Goal: Information Seeking & Learning: Learn about a topic

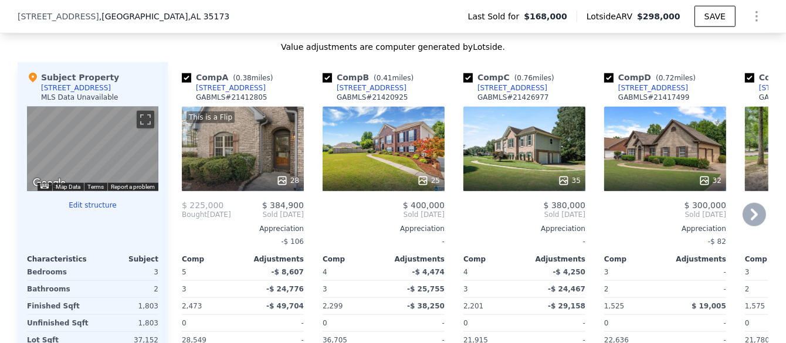
scroll to position [1111, 0]
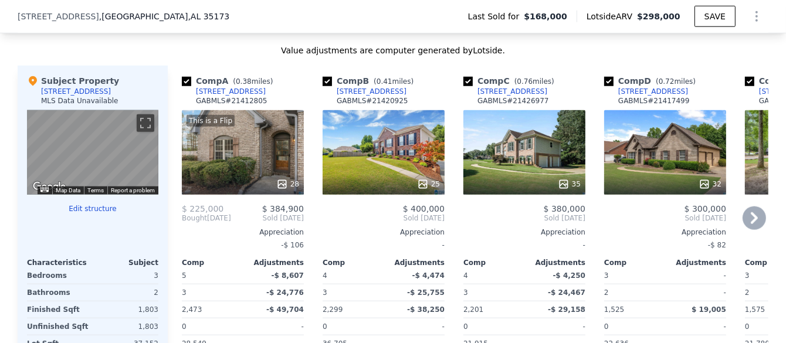
click at [752, 229] on icon at bounding box center [754, 218] width 23 height 23
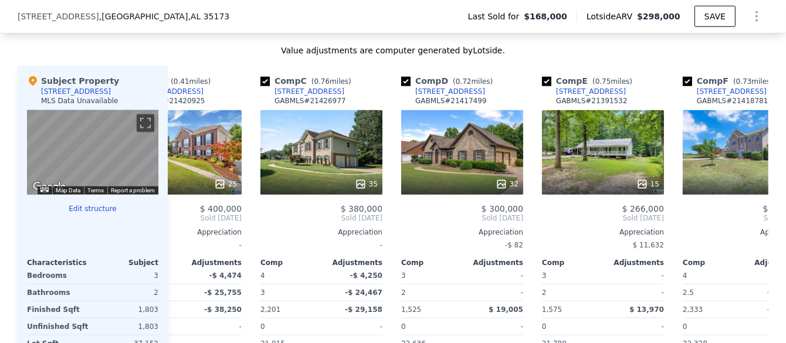
scroll to position [0, 282]
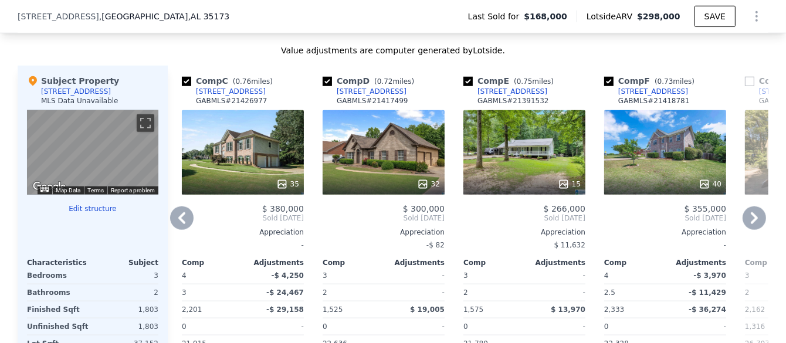
click at [752, 230] on icon at bounding box center [754, 218] width 23 height 23
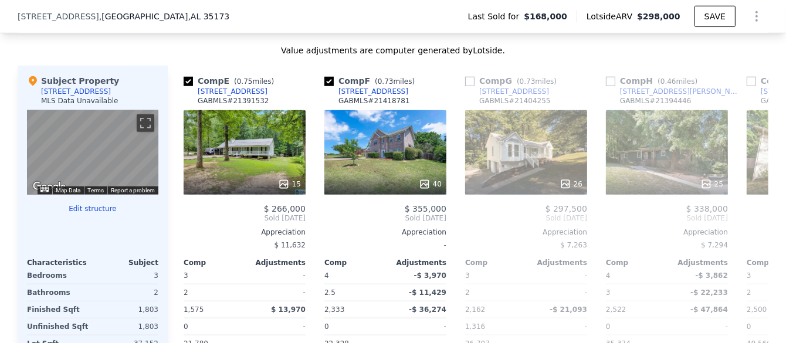
scroll to position [0, 563]
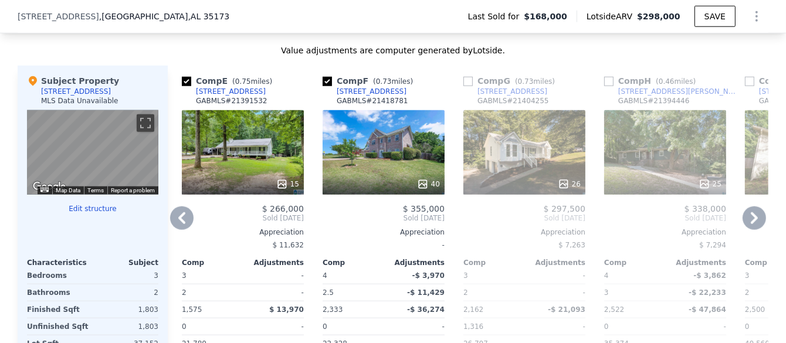
click at [752, 230] on icon at bounding box center [754, 218] width 23 height 23
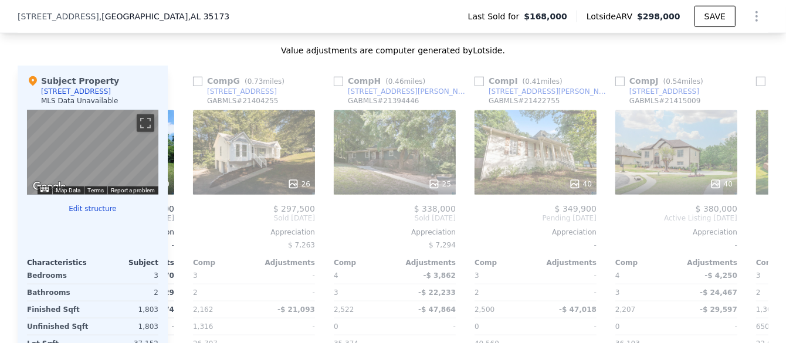
scroll to position [0, 846]
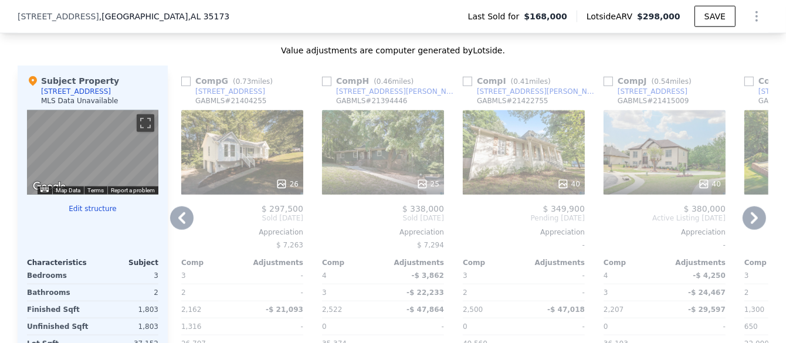
click at [752, 230] on icon at bounding box center [754, 218] width 23 height 23
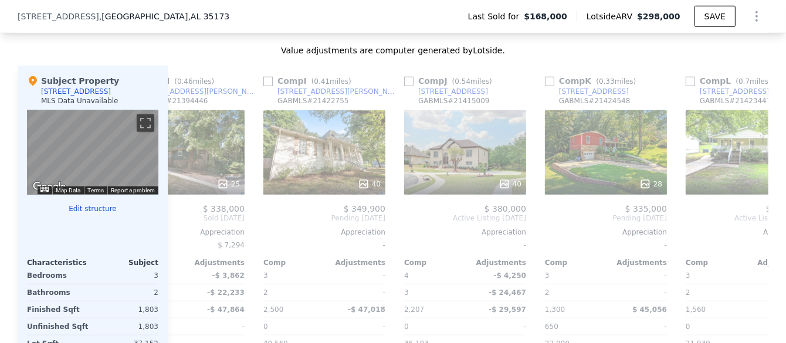
scroll to position [0, 1117]
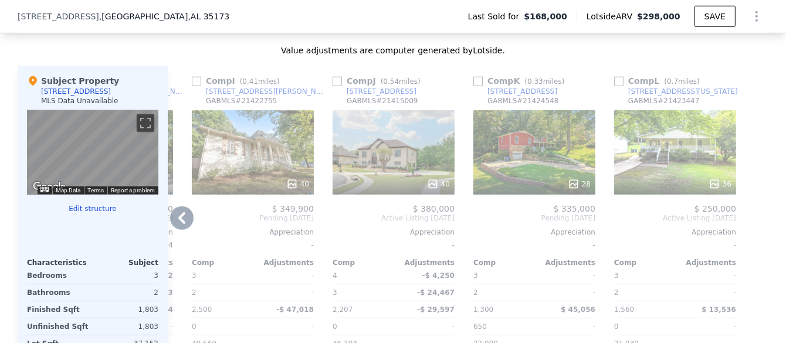
click at [178, 224] on icon at bounding box center [181, 218] width 7 height 12
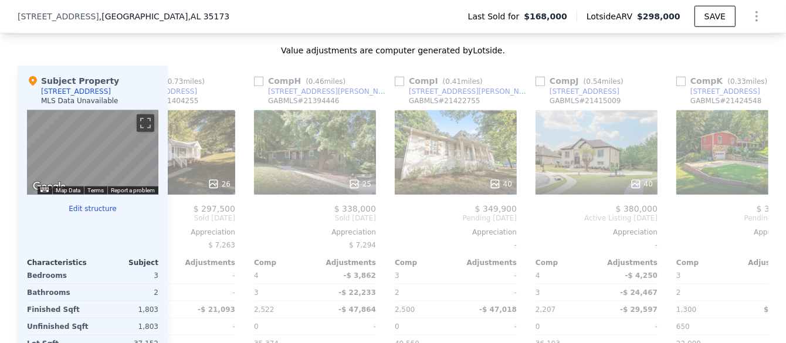
scroll to position [0, 835]
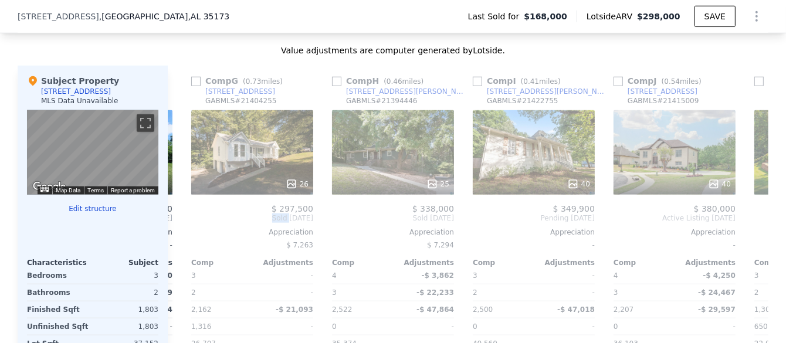
click at [175, 226] on div "Comp A ( 0.38 miles) 6212 Kestral View Rd GABMLS # 21412805 This is a Flip 28 $…" at bounding box center [468, 246] width 601 height 360
click at [178, 226] on icon at bounding box center [181, 218] width 23 height 23
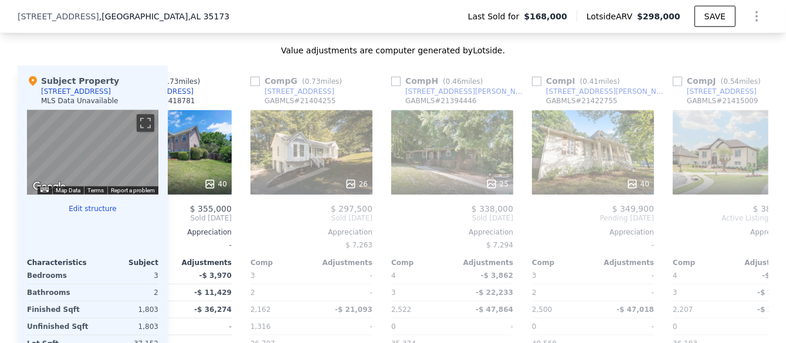
scroll to position [0, 553]
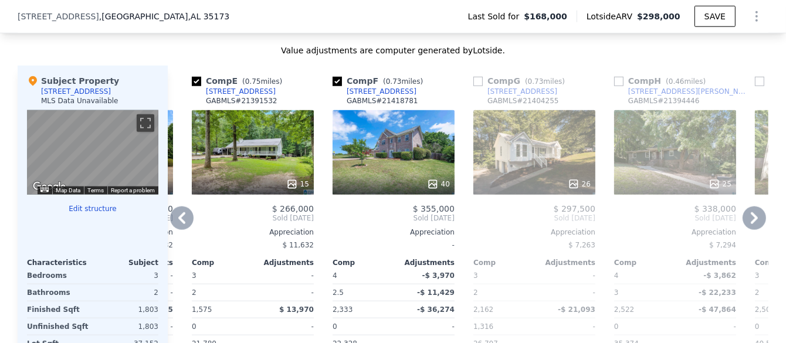
click at [180, 227] on icon at bounding box center [181, 218] width 23 height 23
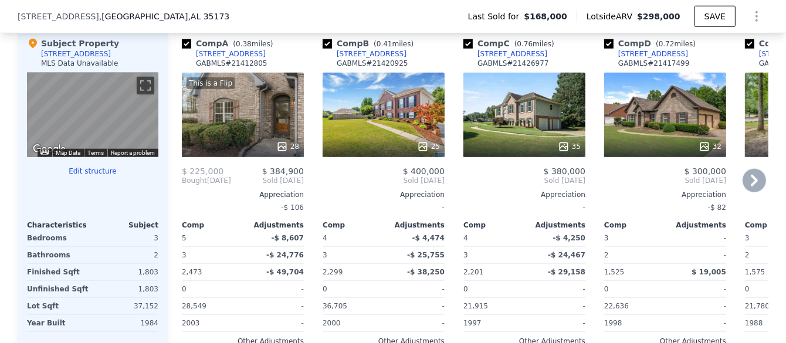
scroll to position [1170, 0]
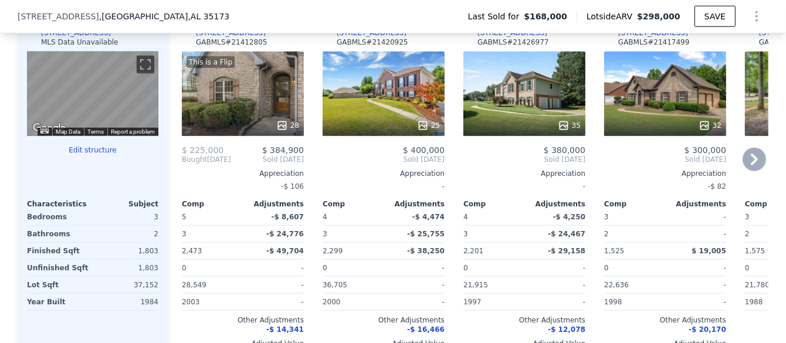
click at [744, 167] on icon at bounding box center [754, 159] width 23 height 23
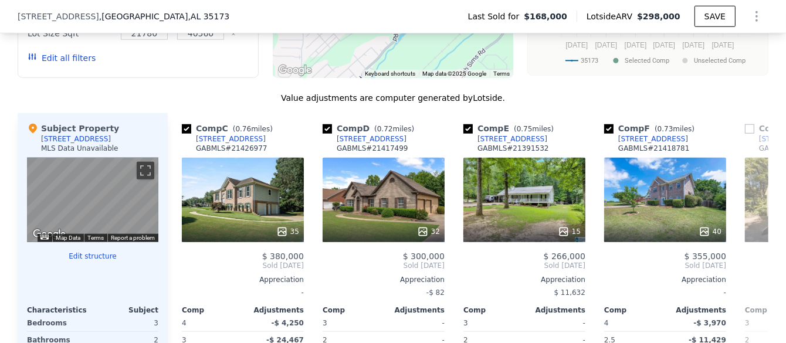
scroll to position [935, 0]
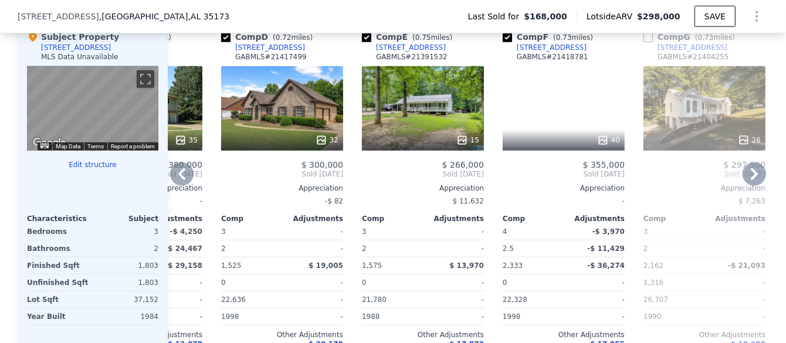
scroll to position [1111, 0]
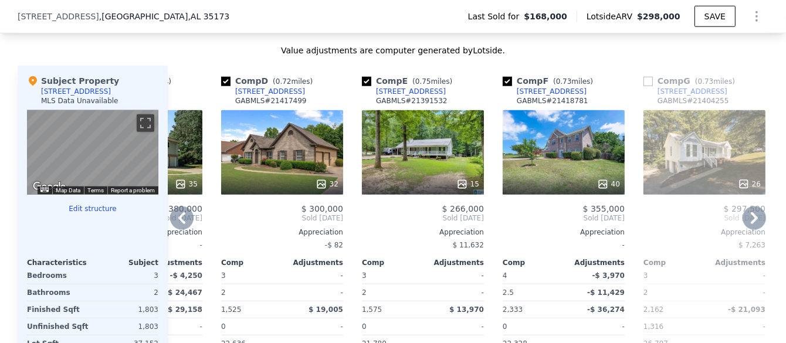
click at [747, 222] on icon at bounding box center [754, 218] width 23 height 23
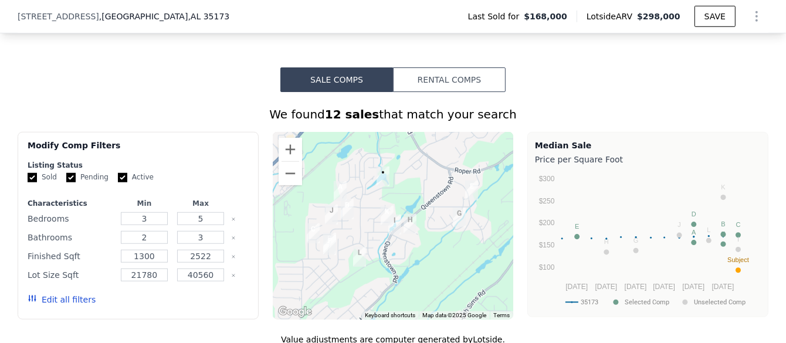
scroll to position [818, 0]
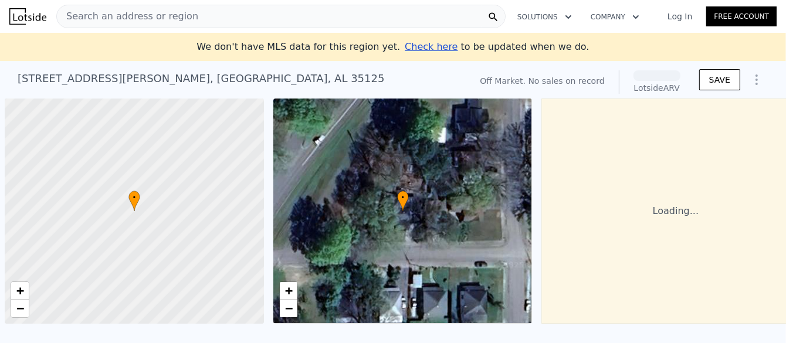
scroll to position [0, 4]
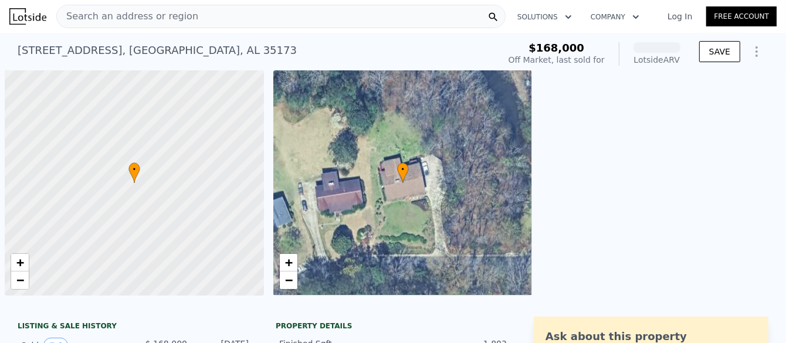
scroll to position [0, 4]
